Goal: Task Accomplishment & Management: Use online tool/utility

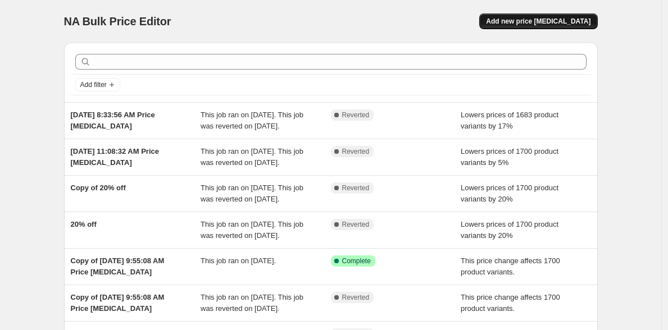
click at [546, 26] on button "Add new price [MEDICAL_DATA]" at bounding box center [538, 21] width 118 height 16
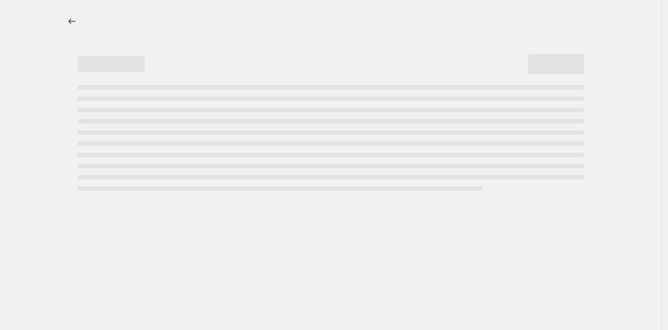
select select "percentage"
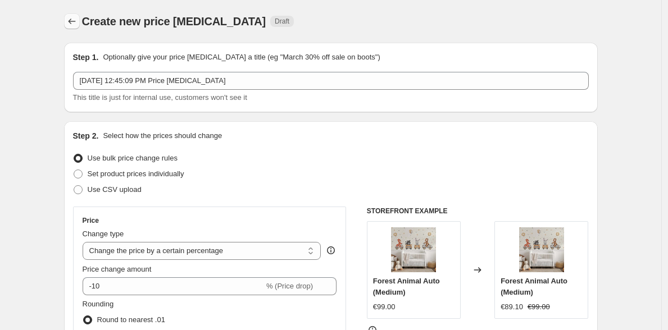
click at [78, 20] on icon "Price change jobs" at bounding box center [71, 21] width 11 height 11
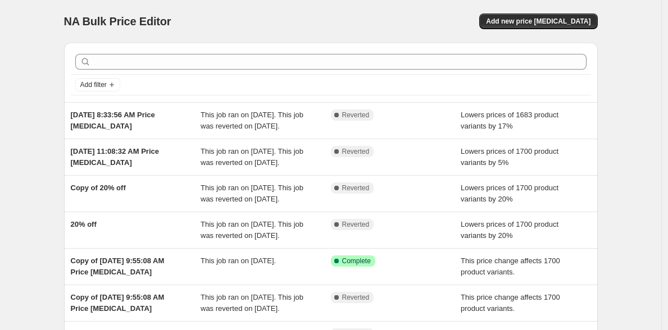
click at [567, 11] on div "NA Bulk Price Editor. This page is ready NA Bulk Price Editor Add new price cha…" at bounding box center [331, 21] width 534 height 43
click at [551, 22] on span "Add new price [MEDICAL_DATA]" at bounding box center [538, 21] width 105 height 9
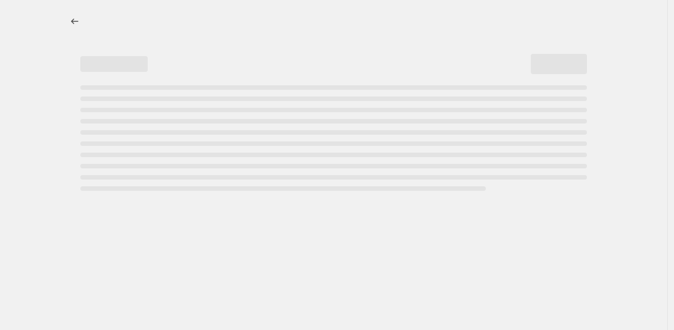
select select "percentage"
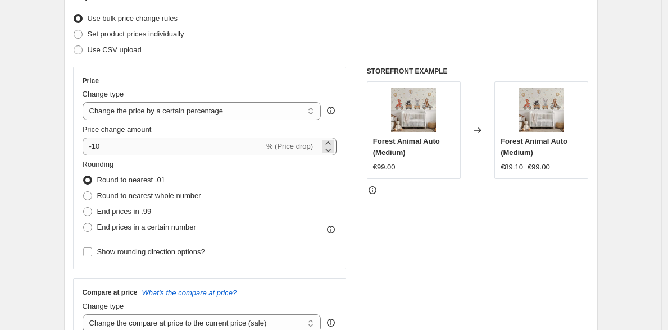
scroll to position [145, 0]
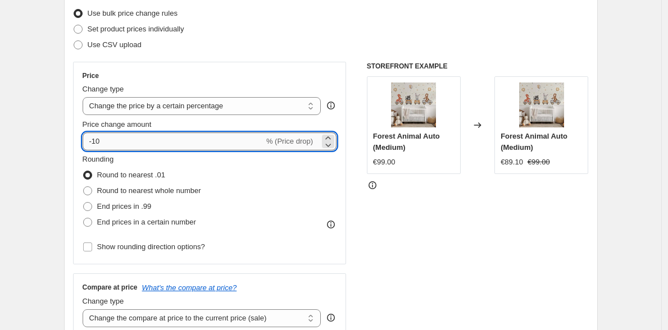
drag, startPoint x: 157, startPoint y: 140, endPoint x: 18, endPoint y: 137, distance: 138.9
click at [83, 137] on input "-10" at bounding box center [174, 142] width 182 height 18
type input "10"
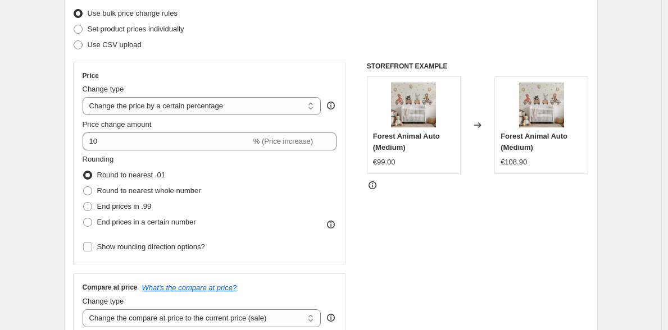
click at [398, 232] on div "STOREFRONT EXAMPLE Forest Animal Auto (Medium) €99.00 Changed to Forest Animal …" at bounding box center [478, 199] width 222 height 275
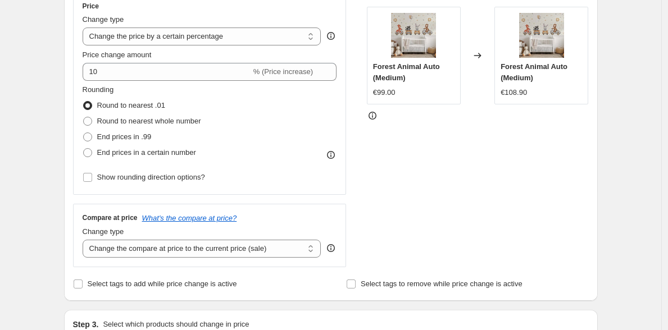
scroll to position [216, 0]
click at [119, 120] on span "Round to nearest whole number" at bounding box center [149, 120] width 104 height 8
click at [84, 116] on input "Round to nearest whole number" at bounding box center [83, 116] width 1 height 1
radio input "true"
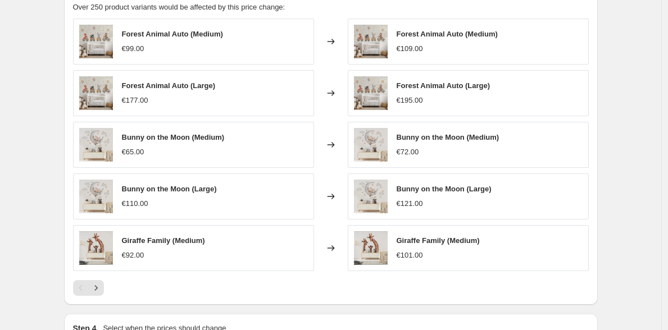
scroll to position [650, 0]
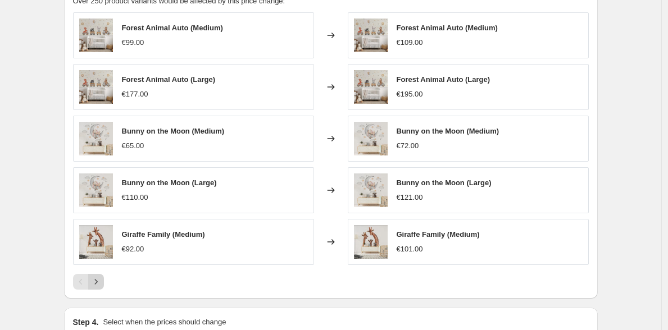
click at [97, 277] on icon "Next" at bounding box center [95, 281] width 11 height 11
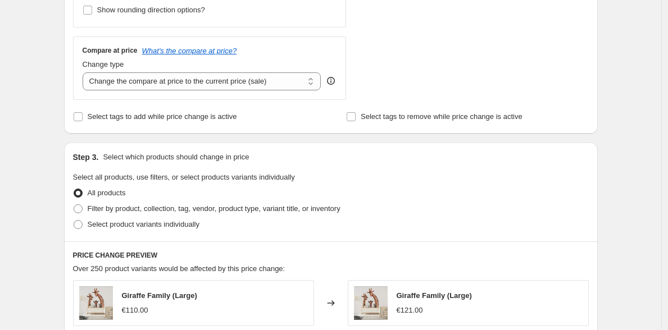
scroll to position [793, 0]
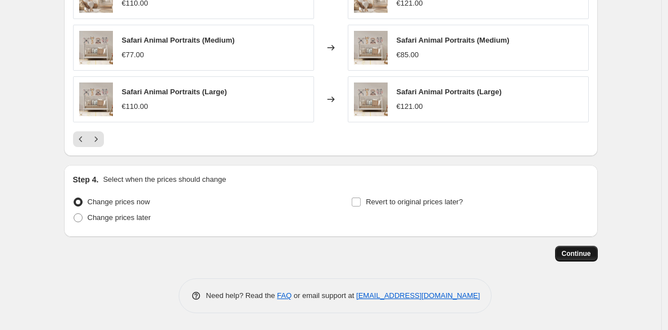
click at [590, 259] on button "Continue" at bounding box center [576, 254] width 43 height 16
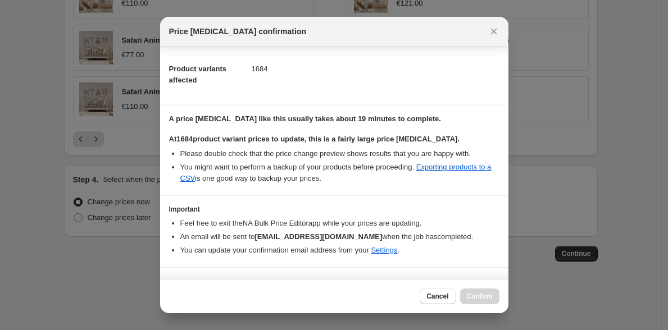
scroll to position [136, 0]
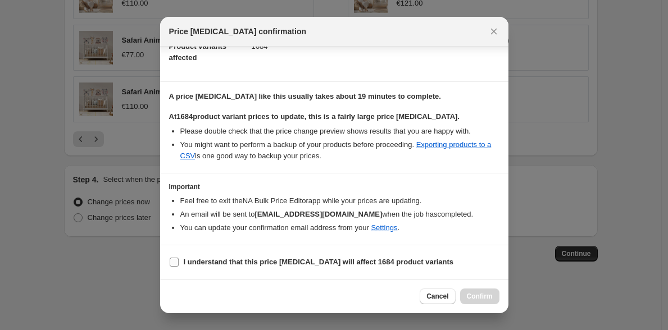
click at [232, 256] on label "I understand that this price [MEDICAL_DATA] will affect 1684 product variants" at bounding box center [311, 263] width 285 height 16
click at [179, 258] on input "I understand that this price [MEDICAL_DATA] will affect 1684 product variants" at bounding box center [174, 262] width 9 height 9
checkbox input "true"
click at [480, 297] on span "Confirm" at bounding box center [480, 296] width 26 height 9
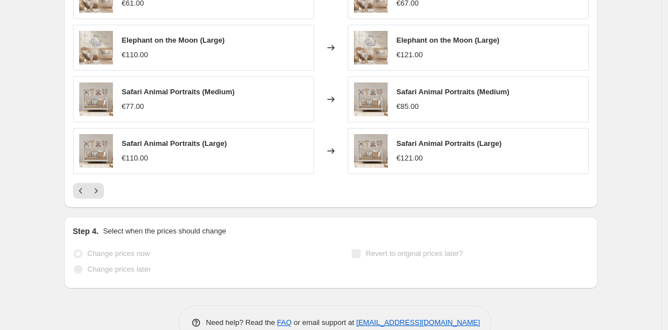
scroll to position [822, 0]
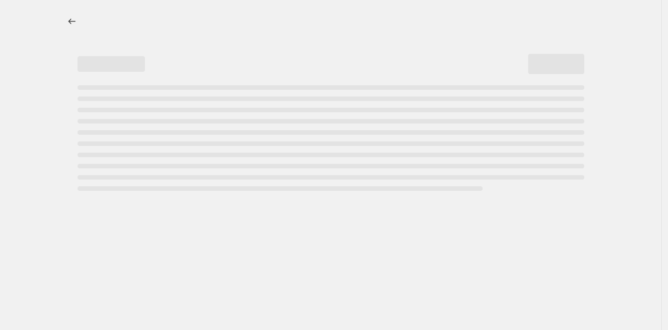
select select "percentage"
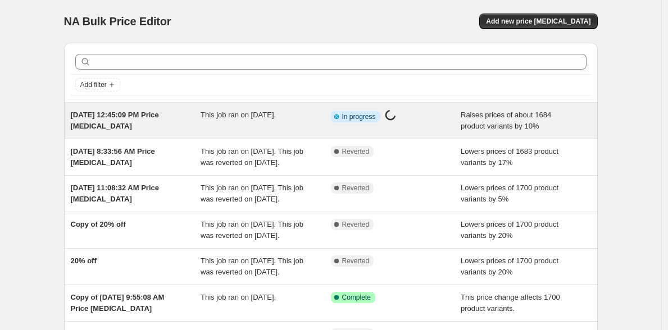
click at [319, 119] on div "This job ran on [DATE]." at bounding box center [266, 121] width 130 height 22
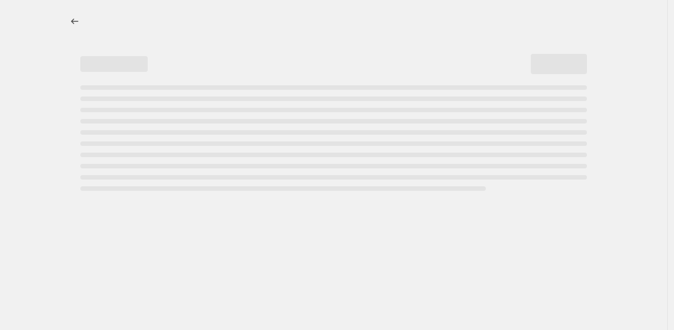
select select "percentage"
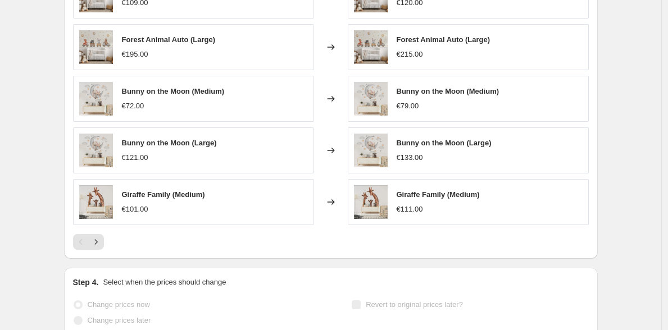
scroll to position [777, 0]
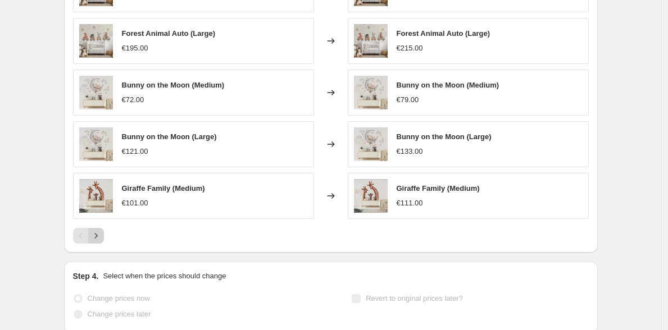
click at [97, 235] on icon "Next" at bounding box center [95, 235] width 11 height 11
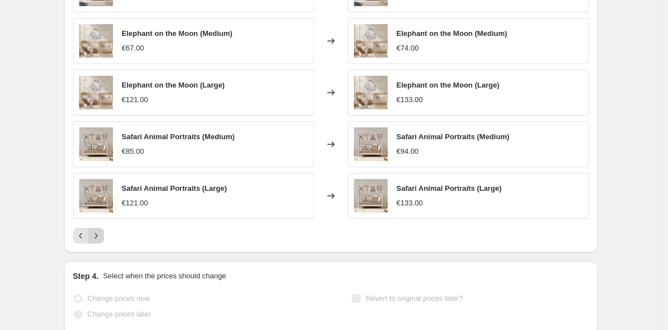
click at [97, 235] on icon "Next" at bounding box center [95, 235] width 11 height 11
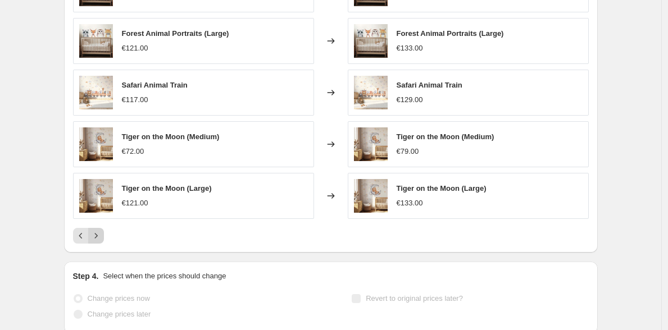
click at [97, 235] on icon "Next" at bounding box center [95, 235] width 11 height 11
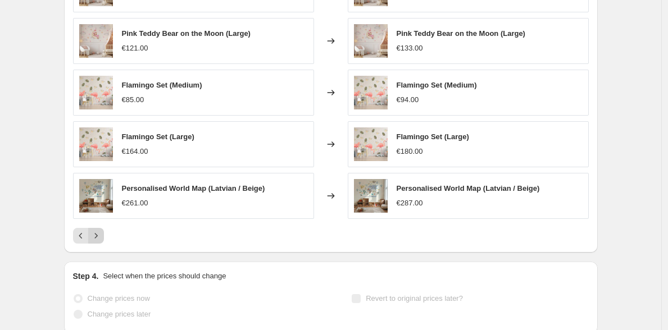
click at [98, 235] on icon "Next" at bounding box center [95, 235] width 11 height 11
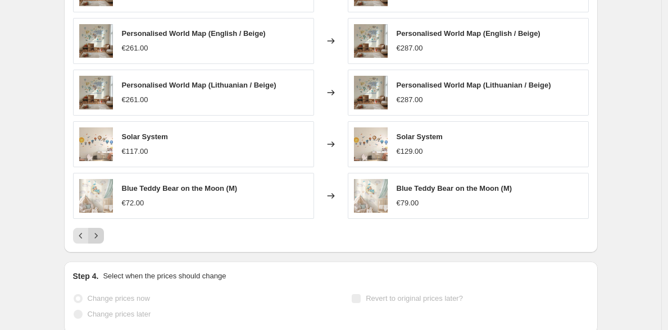
click at [98, 235] on icon "Next" at bounding box center [95, 235] width 11 height 11
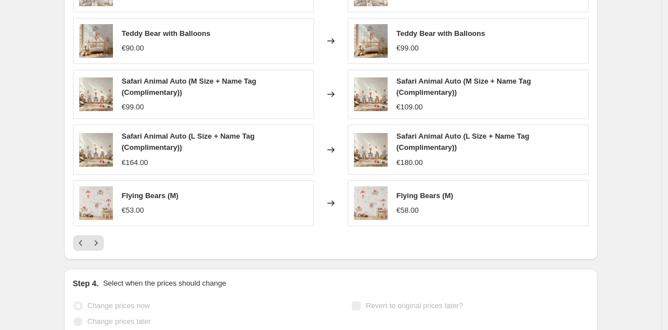
click at [98, 235] on div "Blue Teddy Bear on the Moon (L) €121.00 Changed to Blue Teddy Bear on the Moon …" at bounding box center [331, 108] width 516 height 285
click at [99, 242] on icon "Next" at bounding box center [95, 243] width 11 height 11
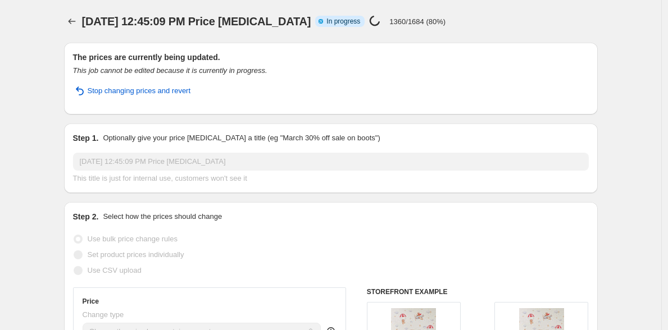
scroll to position [0, 0]
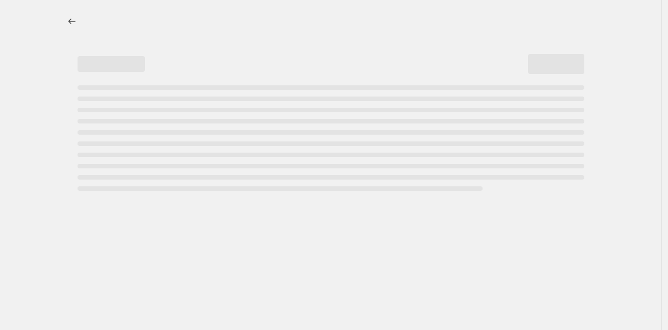
select select "percentage"
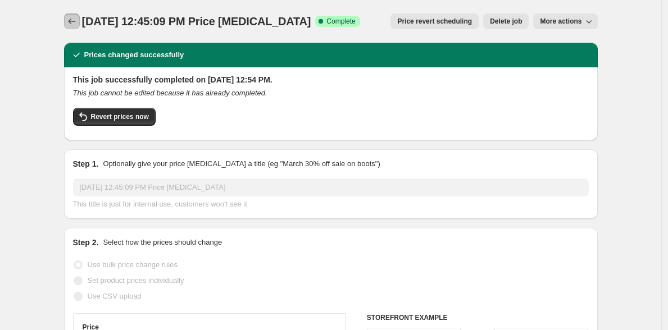
click at [72, 25] on icon "Price change jobs" at bounding box center [71, 21] width 11 height 11
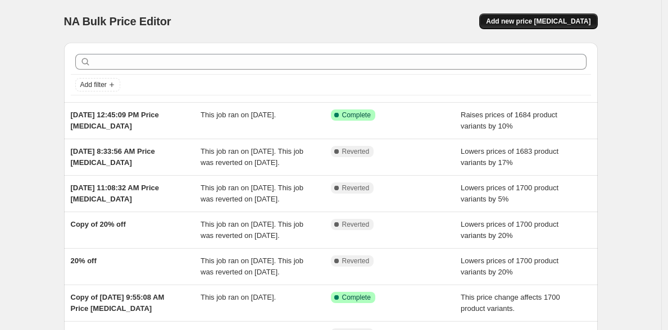
click at [559, 19] on span "Add new price [MEDICAL_DATA]" at bounding box center [538, 21] width 105 height 9
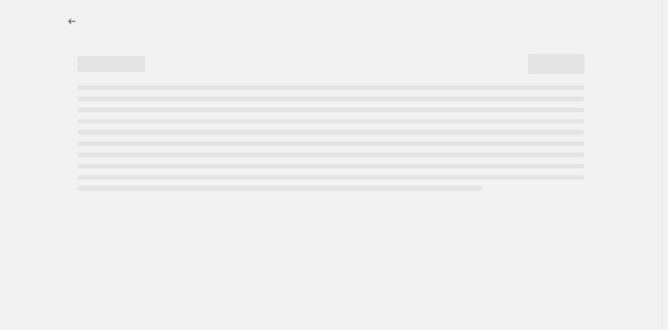
select select "percentage"
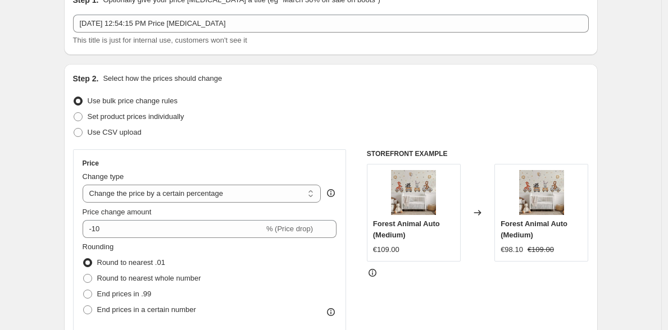
scroll to position [84, 0]
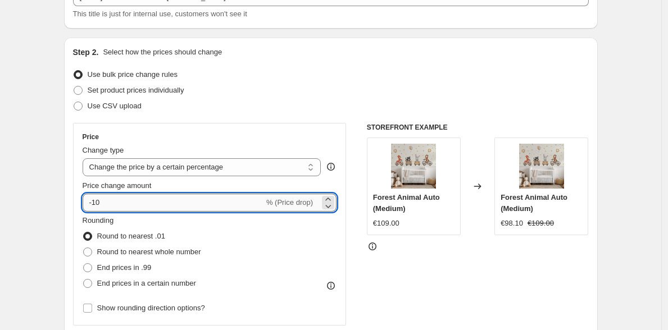
drag, startPoint x: 153, startPoint y: 202, endPoint x: 96, endPoint y: 200, distance: 57.3
click at [96, 200] on input "-10" at bounding box center [174, 203] width 182 height 18
type input "-21"
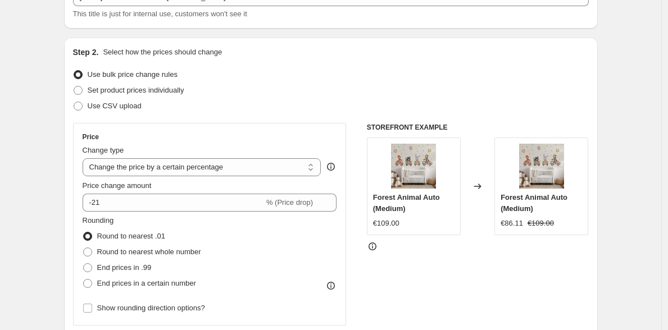
click at [206, 118] on div "Step 2. Select how the prices should change Use bulk price change rules Set pro…" at bounding box center [331, 235] width 516 height 377
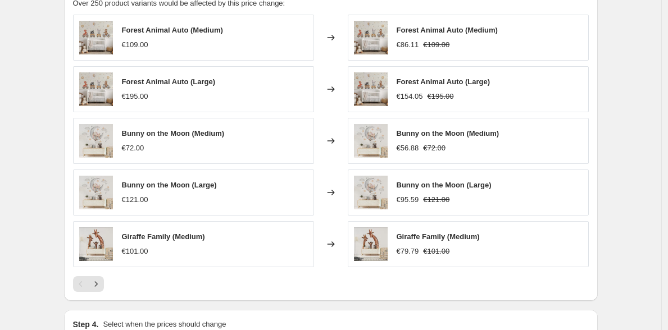
scroll to position [654, 0]
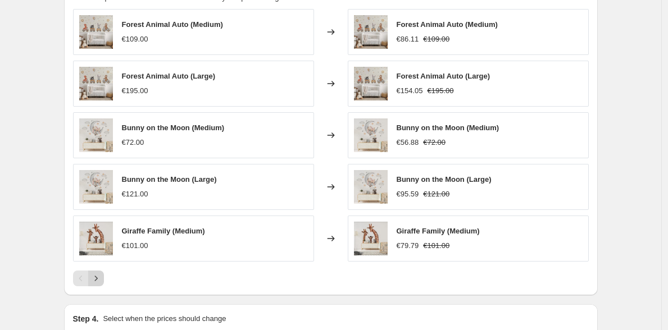
click at [104, 280] on button "Next" at bounding box center [96, 279] width 16 height 16
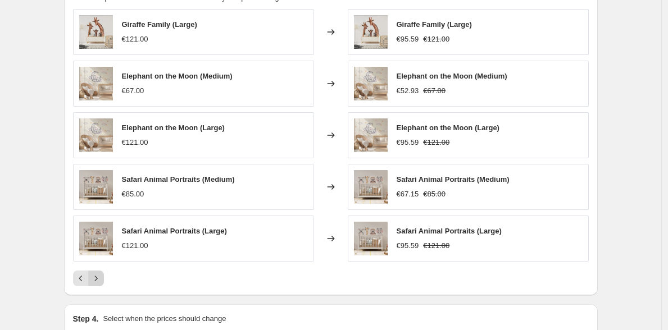
click at [101, 279] on icon "Next" at bounding box center [95, 278] width 11 height 11
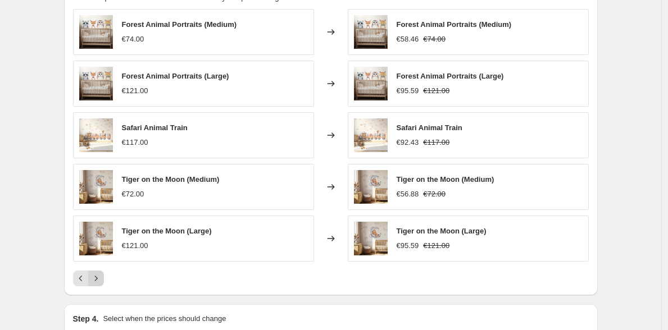
click at [101, 279] on icon "Next" at bounding box center [95, 278] width 11 height 11
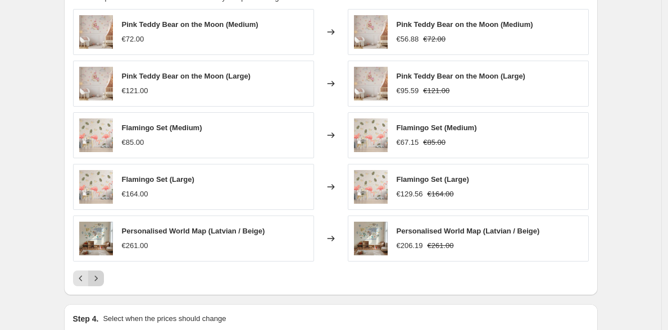
click at [101, 279] on icon "Next" at bounding box center [95, 278] width 11 height 11
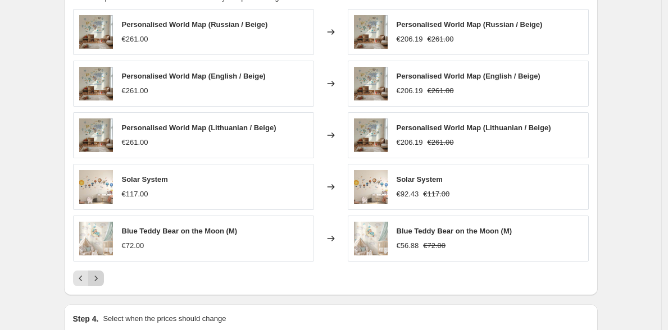
click at [101, 279] on icon "Next" at bounding box center [95, 278] width 11 height 11
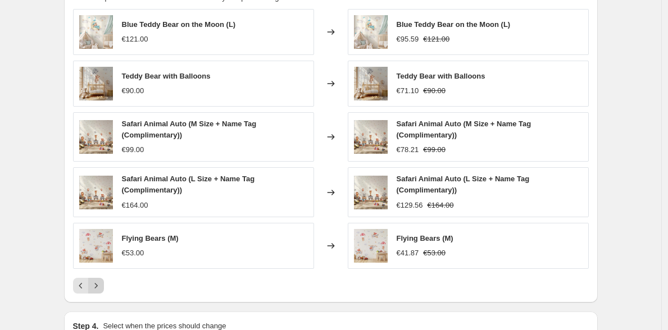
click at [101, 284] on icon "Next" at bounding box center [95, 285] width 11 height 11
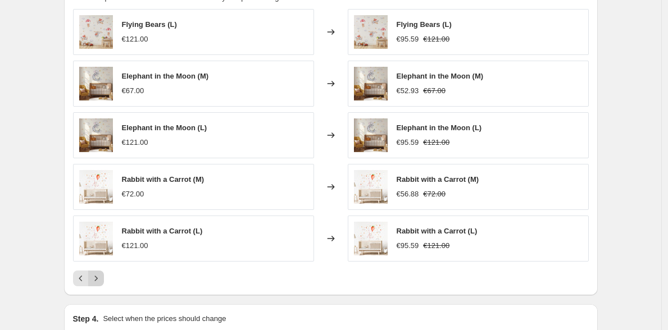
click at [101, 284] on button "Next" at bounding box center [96, 279] width 16 height 16
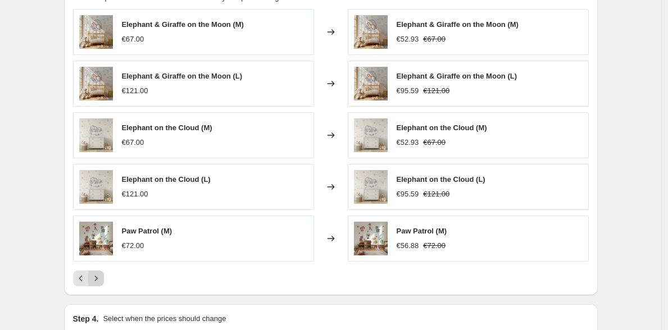
click at [101, 284] on button "Next" at bounding box center [96, 279] width 16 height 16
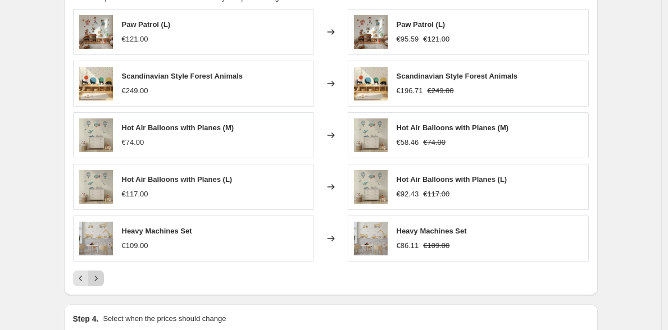
click at [101, 284] on button "Next" at bounding box center [96, 279] width 16 height 16
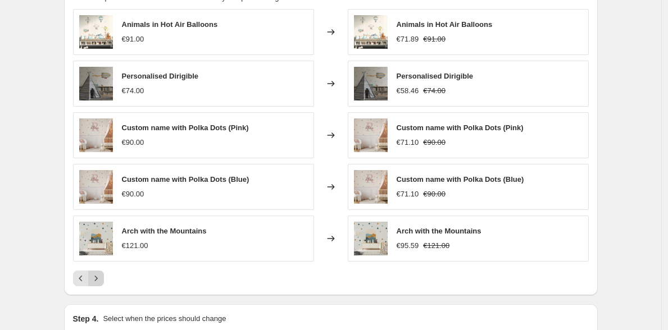
click at [102, 284] on icon "Next" at bounding box center [95, 278] width 11 height 11
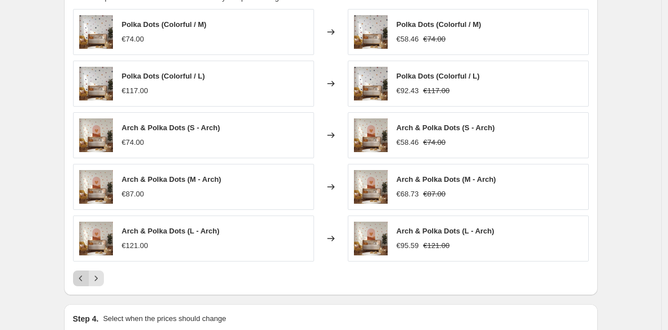
click at [82, 282] on icon "Previous" at bounding box center [80, 279] width 3 height 6
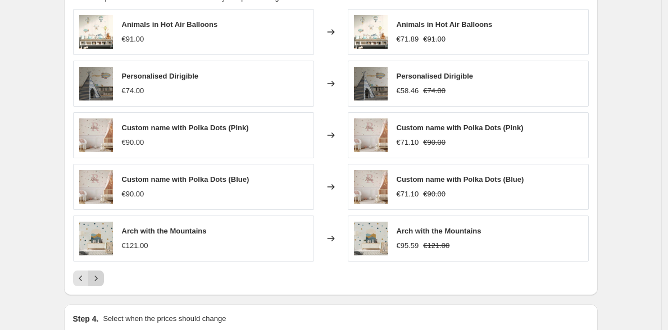
click at [102, 280] on icon "Next" at bounding box center [95, 278] width 11 height 11
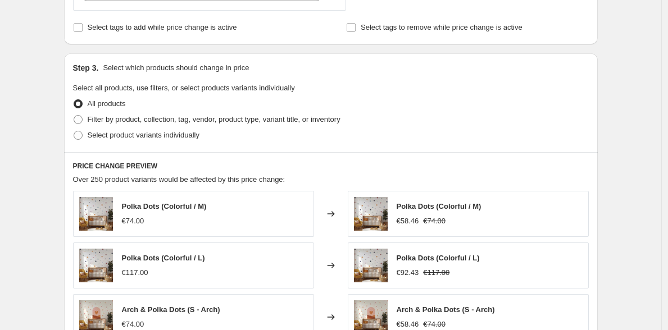
scroll to position [470, 0]
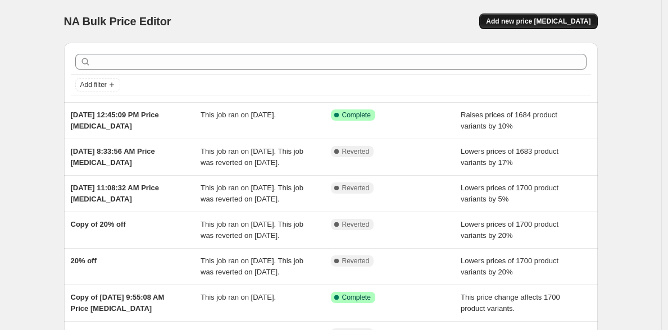
click at [525, 22] on span "Add new price [MEDICAL_DATA]" at bounding box center [538, 21] width 105 height 9
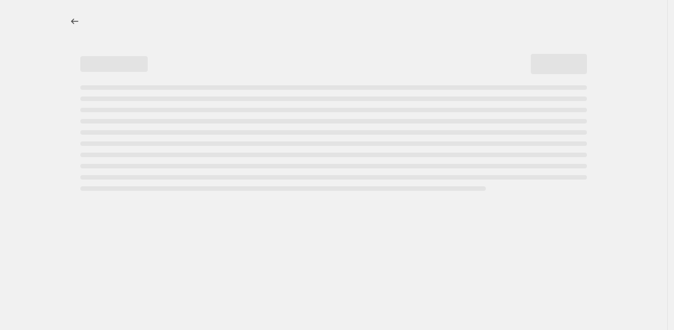
select select "percentage"
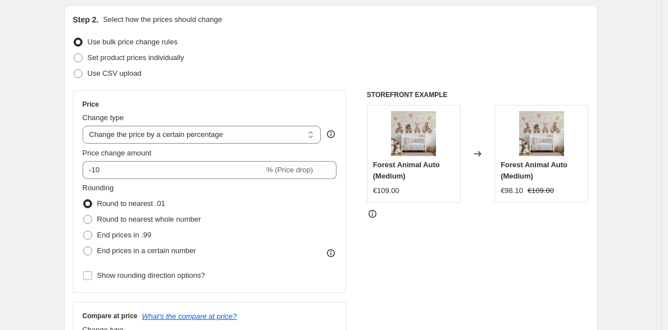
scroll to position [157, 0]
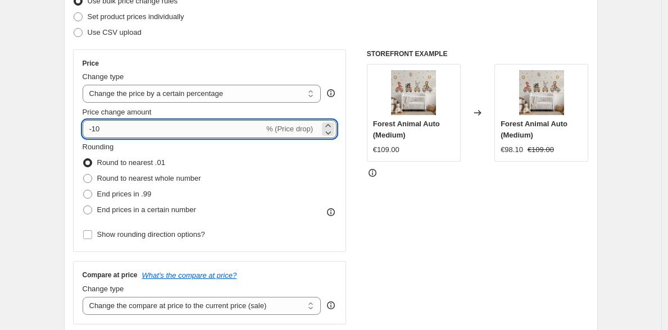
click at [159, 128] on input "-10" at bounding box center [174, 129] width 182 height 18
type input "-1"
type input "-21"
click at [397, 237] on div "STOREFRONT EXAMPLE Forest Animal Auto (Medium) €109.00 Changed to Forest Animal…" at bounding box center [478, 186] width 222 height 275
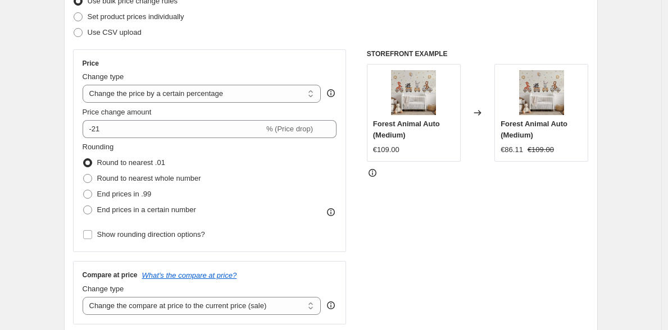
scroll to position [239, 0]
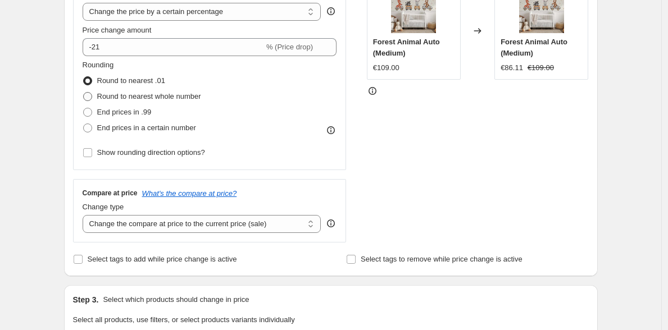
click at [169, 94] on span "Round to nearest whole number" at bounding box center [149, 96] width 104 height 8
click at [84, 93] on input "Round to nearest whole number" at bounding box center [83, 92] width 1 height 1
radio input "true"
click at [417, 174] on div "STOREFRONT EXAMPLE Forest Animal Auto (Medium) €109.00 Changed to Forest Animal…" at bounding box center [478, 104] width 222 height 275
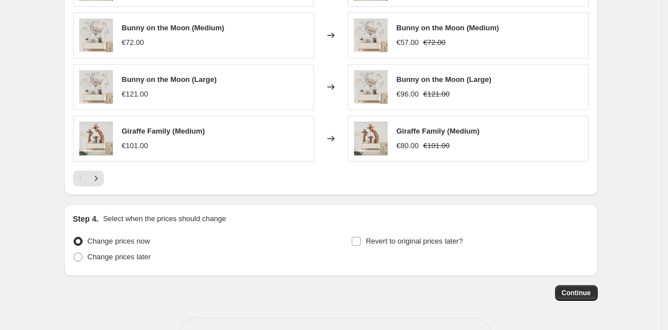
scroll to position [793, 0]
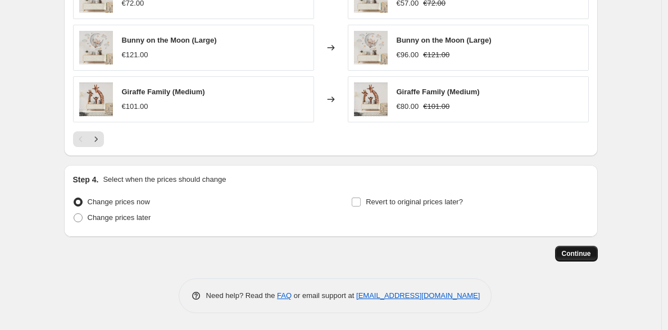
click at [573, 252] on span "Continue" at bounding box center [576, 254] width 29 height 9
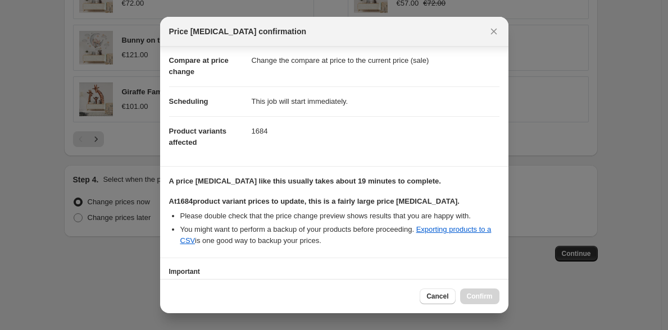
scroll to position [136, 0]
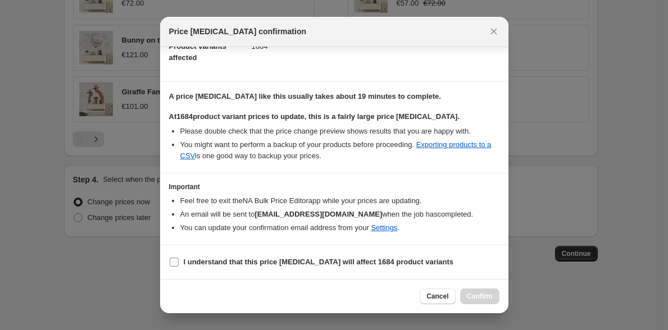
click at [277, 268] on label "I understand that this price [MEDICAL_DATA] will affect 1684 product variants" at bounding box center [311, 263] width 285 height 16
click at [179, 267] on input "I understand that this price [MEDICAL_DATA] will affect 1684 product variants" at bounding box center [174, 262] width 9 height 9
checkbox input "true"
click at [475, 298] on span "Confirm" at bounding box center [480, 296] width 26 height 9
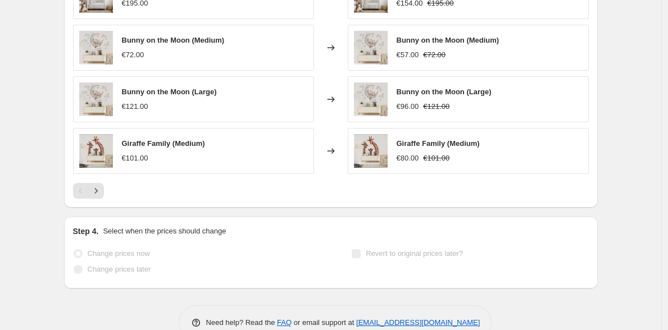
scroll to position [822, 0]
